Goal: Navigation & Orientation: Find specific page/section

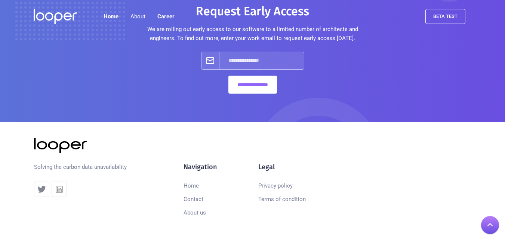
scroll to position [940, 0]
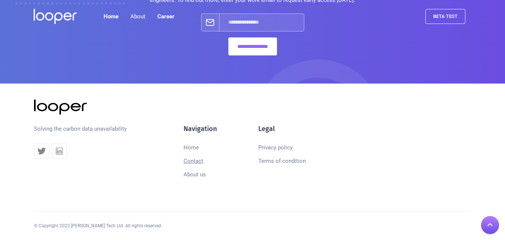
click at [195, 160] on link "Contact" at bounding box center [193, 160] width 20 height 13
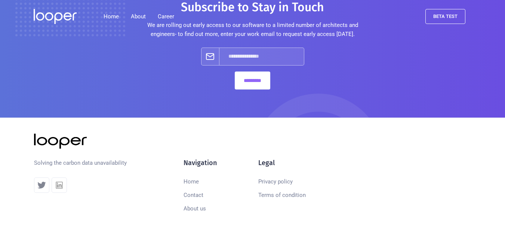
scroll to position [632, 0]
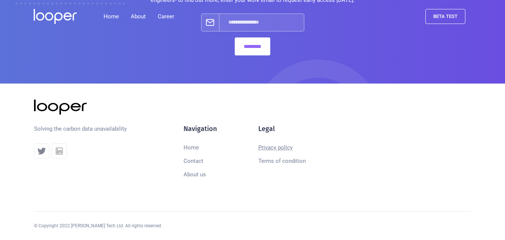
click at [265, 145] on link "Privacy policy" at bounding box center [275, 147] width 34 height 13
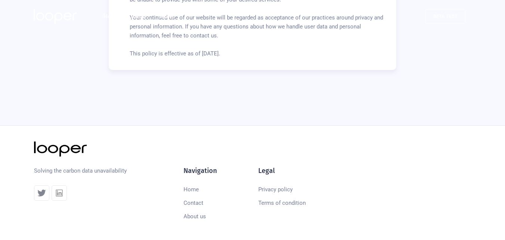
scroll to position [468, 0]
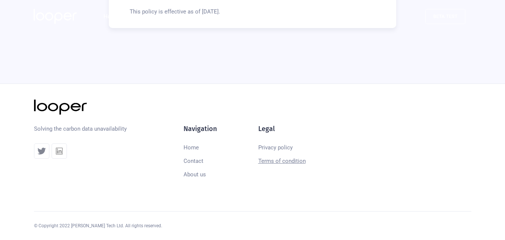
click at [281, 160] on link "Terms of condition" at bounding box center [281, 160] width 47 height 13
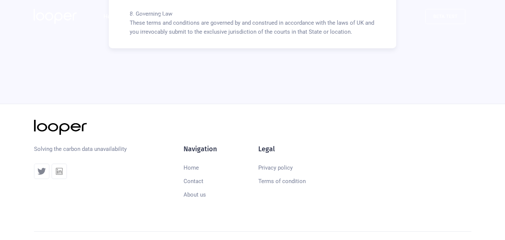
scroll to position [737, 0]
